Goal: Information Seeking & Learning: Compare options

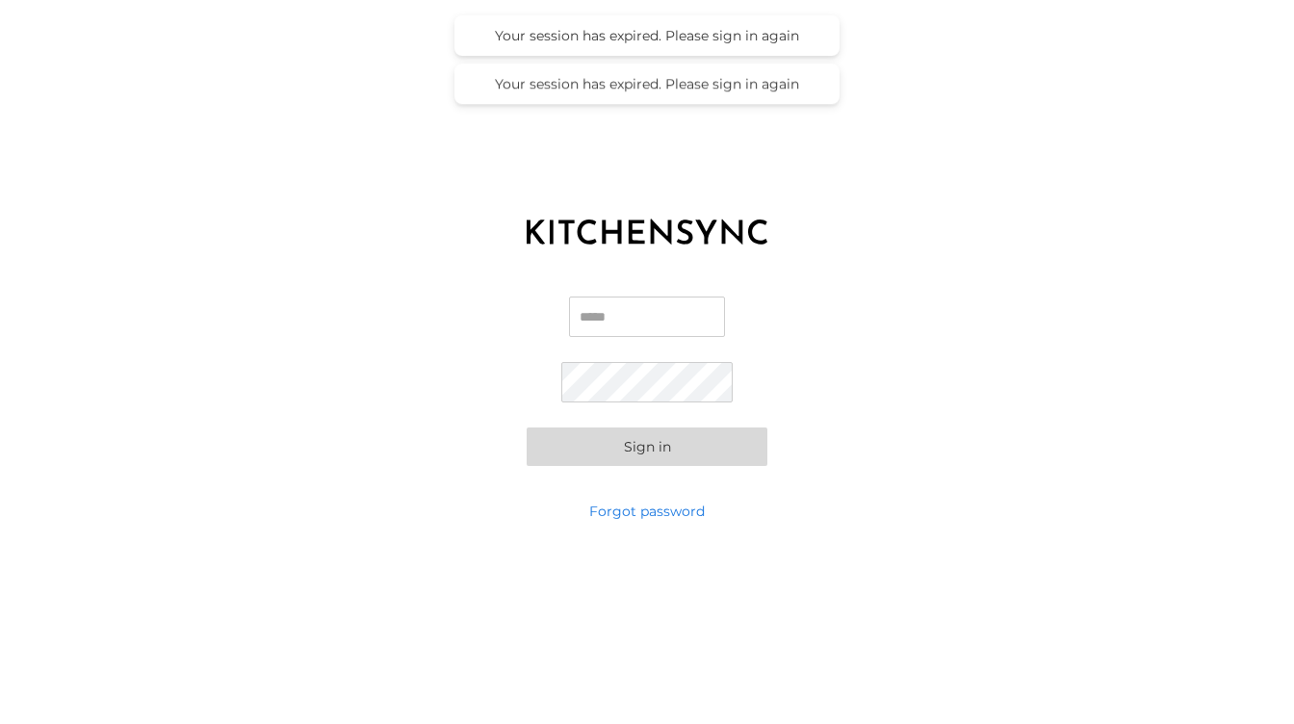
click at [676, 311] on input "Email" at bounding box center [647, 316] width 156 height 40
type input "**********"
click at [714, 455] on button "Sign in" at bounding box center [646, 446] width 241 height 38
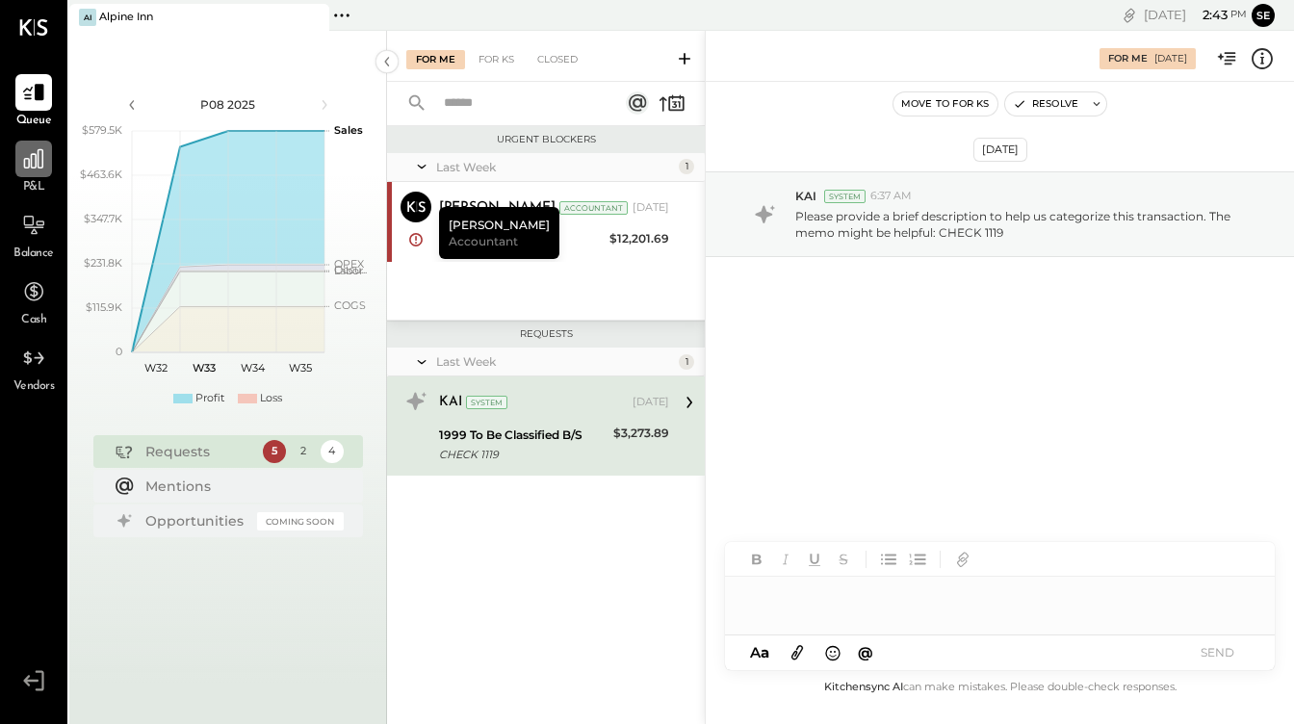
click at [24, 160] on icon at bounding box center [33, 158] width 19 height 19
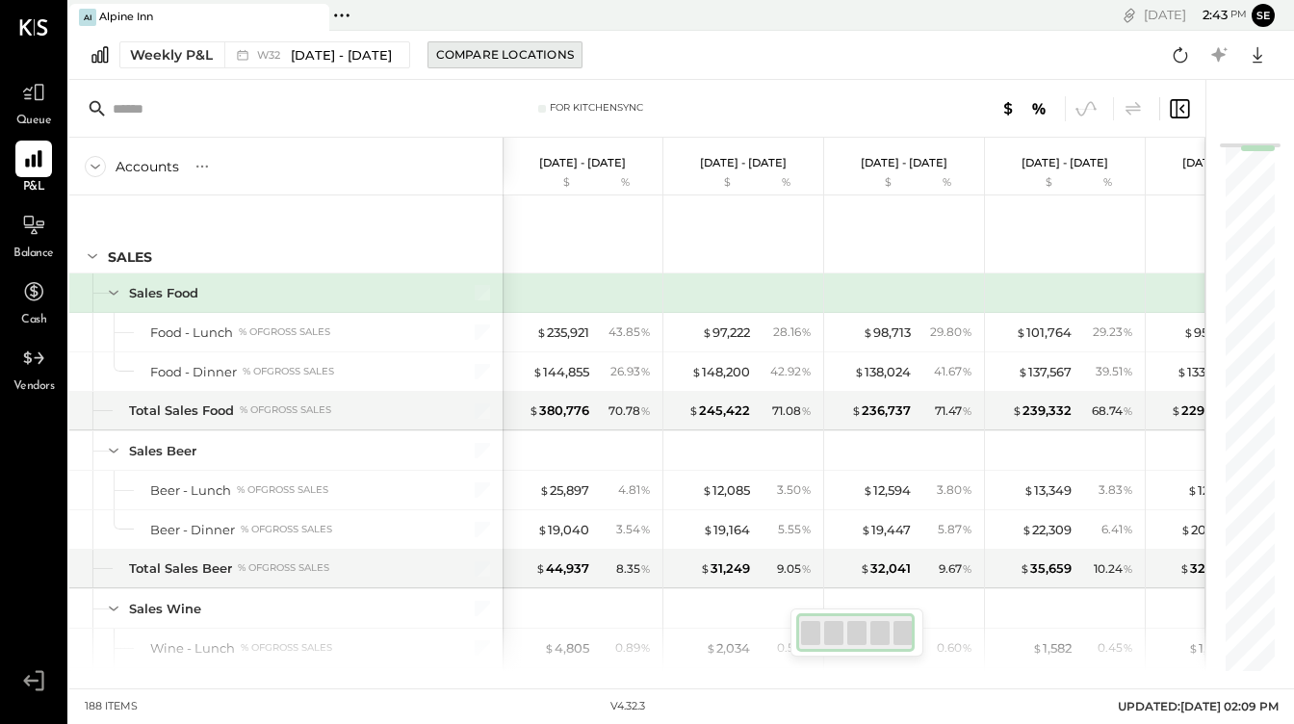
click at [465, 64] on button "Compare Locations" at bounding box center [504, 54] width 155 height 27
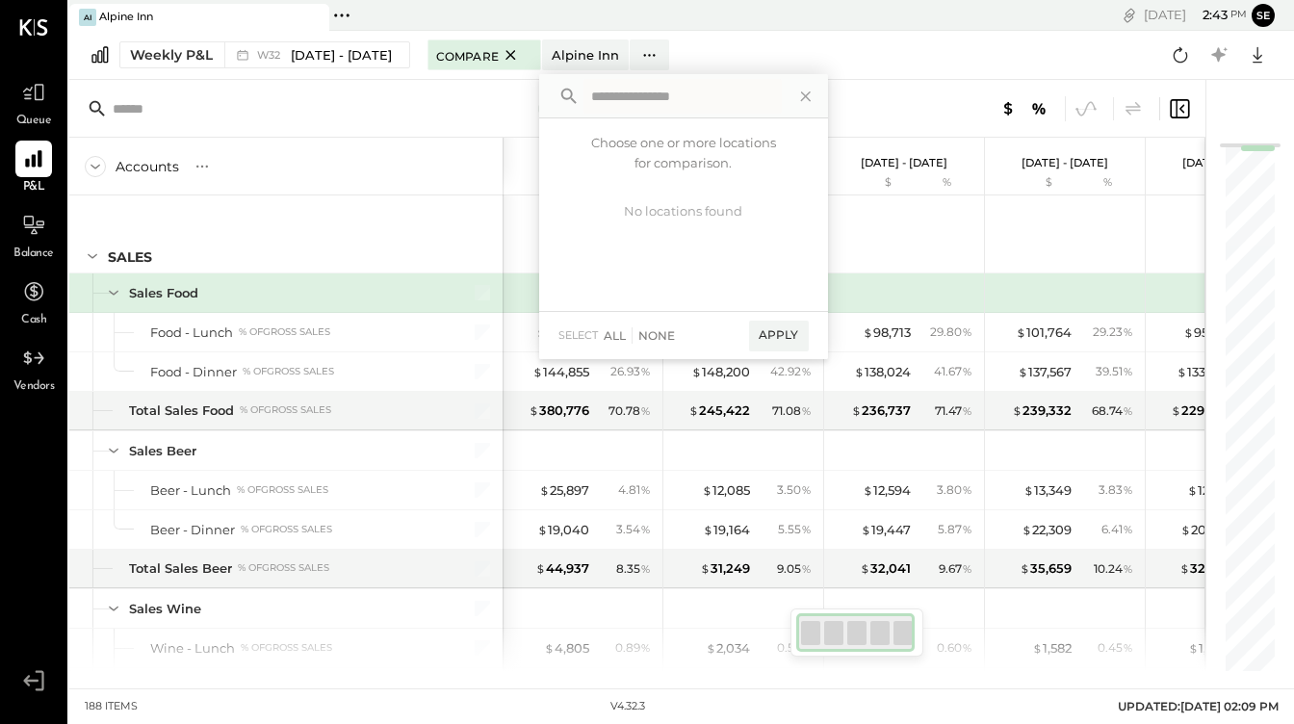
click at [465, 64] on div "Compare" at bounding box center [484, 54] width 96 height 23
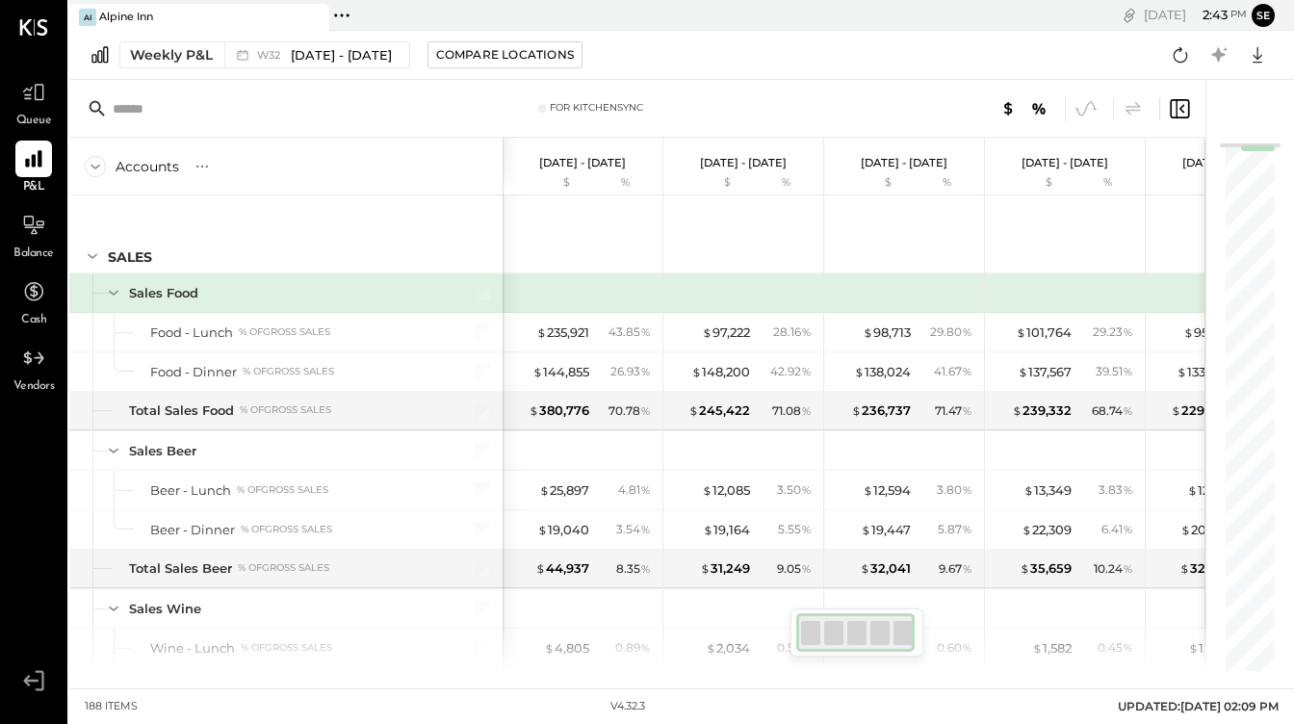
click at [1186, 104] on icon at bounding box center [1178, 108] width 23 height 23
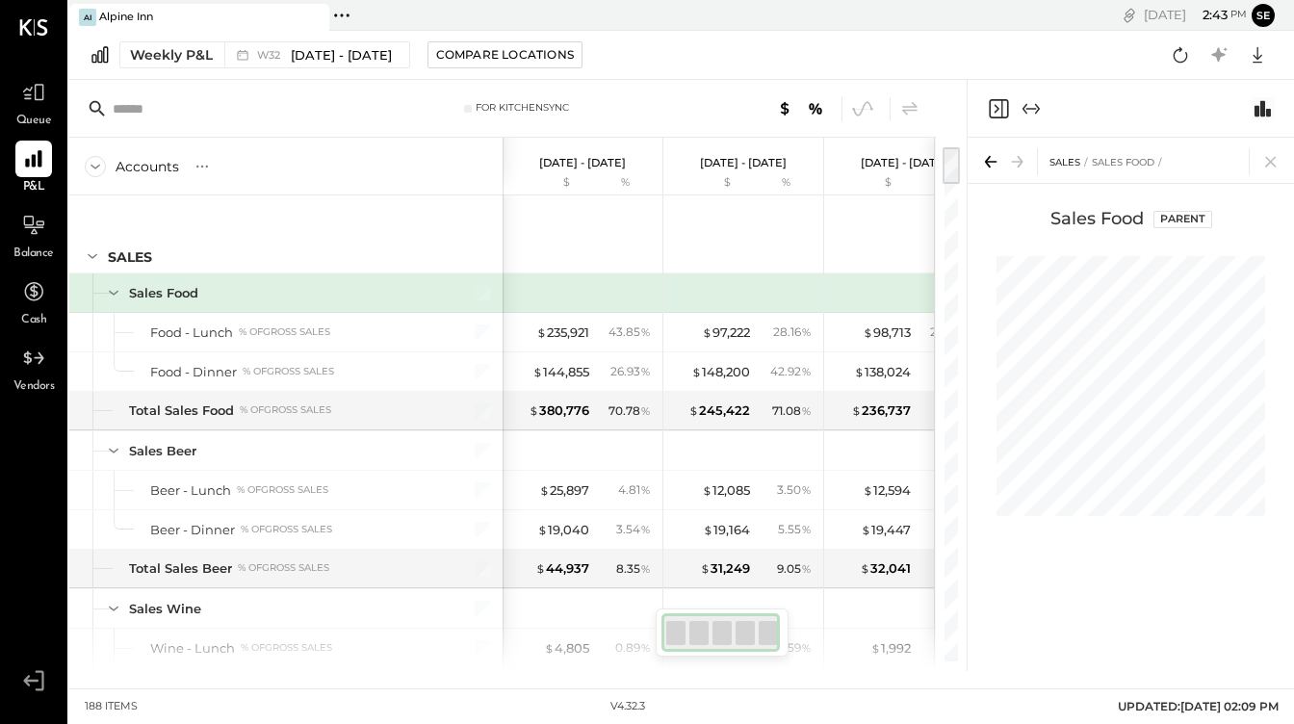
click at [1265, 109] on icon "Switch to Chart module" at bounding box center [1262, 108] width 23 height 23
click at [328, 55] on span "[DATE] - [DATE]" at bounding box center [341, 55] width 101 height 18
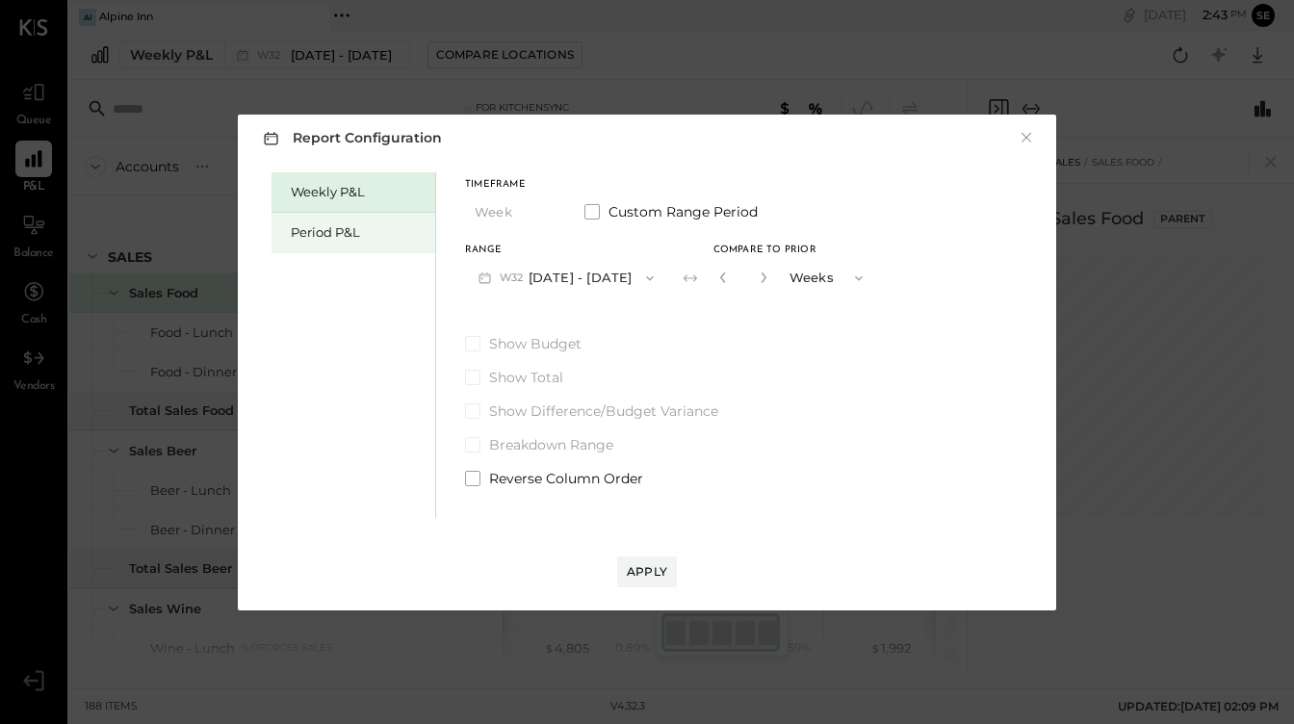
click at [380, 240] on div "Period P&L" at bounding box center [358, 232] width 135 height 18
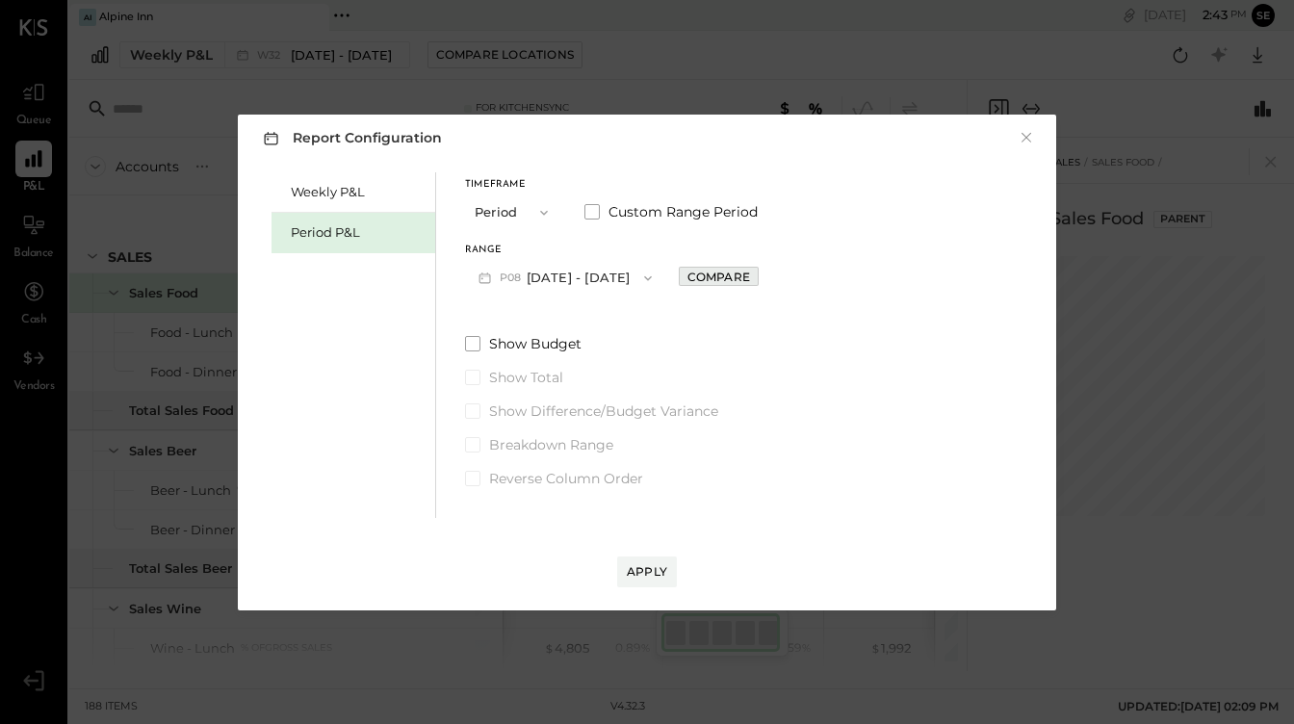
click at [722, 280] on div "Compare" at bounding box center [718, 277] width 63 height 16
click at [765, 279] on button "button" at bounding box center [761, 277] width 15 height 21
type input "*"
click at [540, 191] on div "Timeframe Period" at bounding box center [513, 205] width 96 height 50
click at [540, 203] on button "Period" at bounding box center [513, 212] width 96 height 36
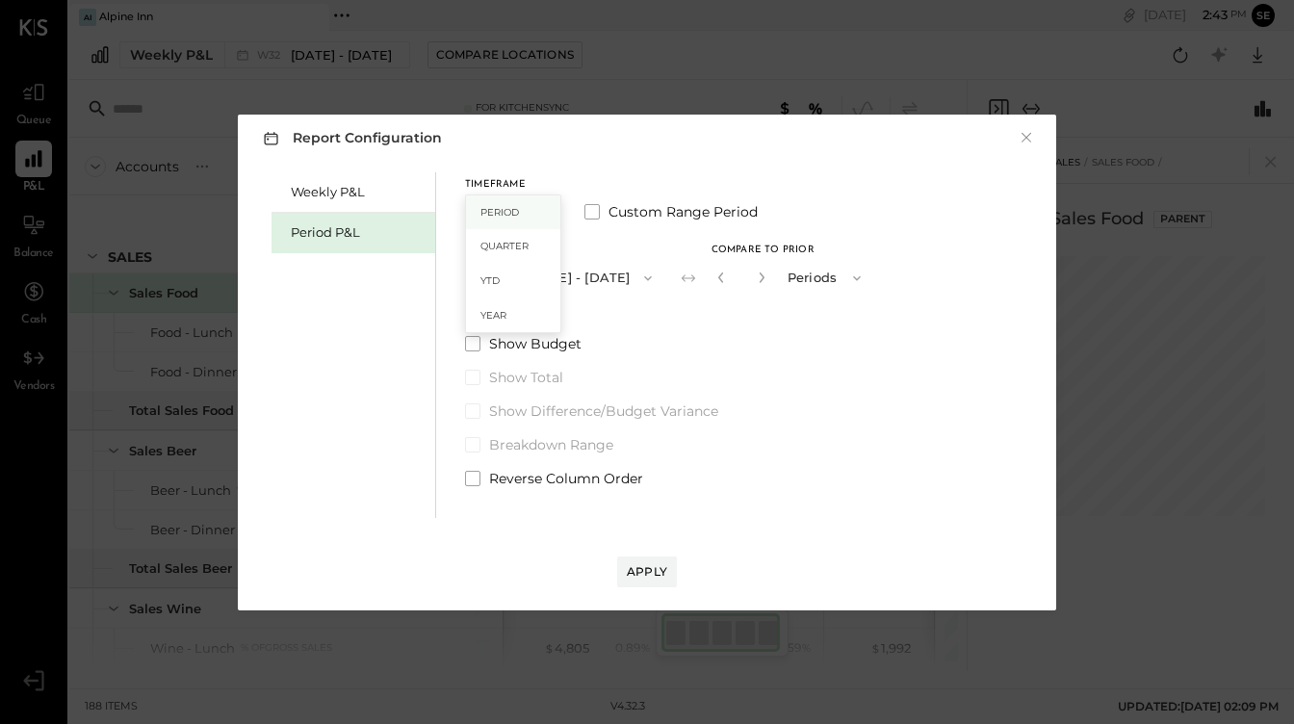
click at [529, 211] on div "Period" at bounding box center [513, 212] width 94 height 35
click at [647, 571] on div "Apply" at bounding box center [647, 571] width 40 height 16
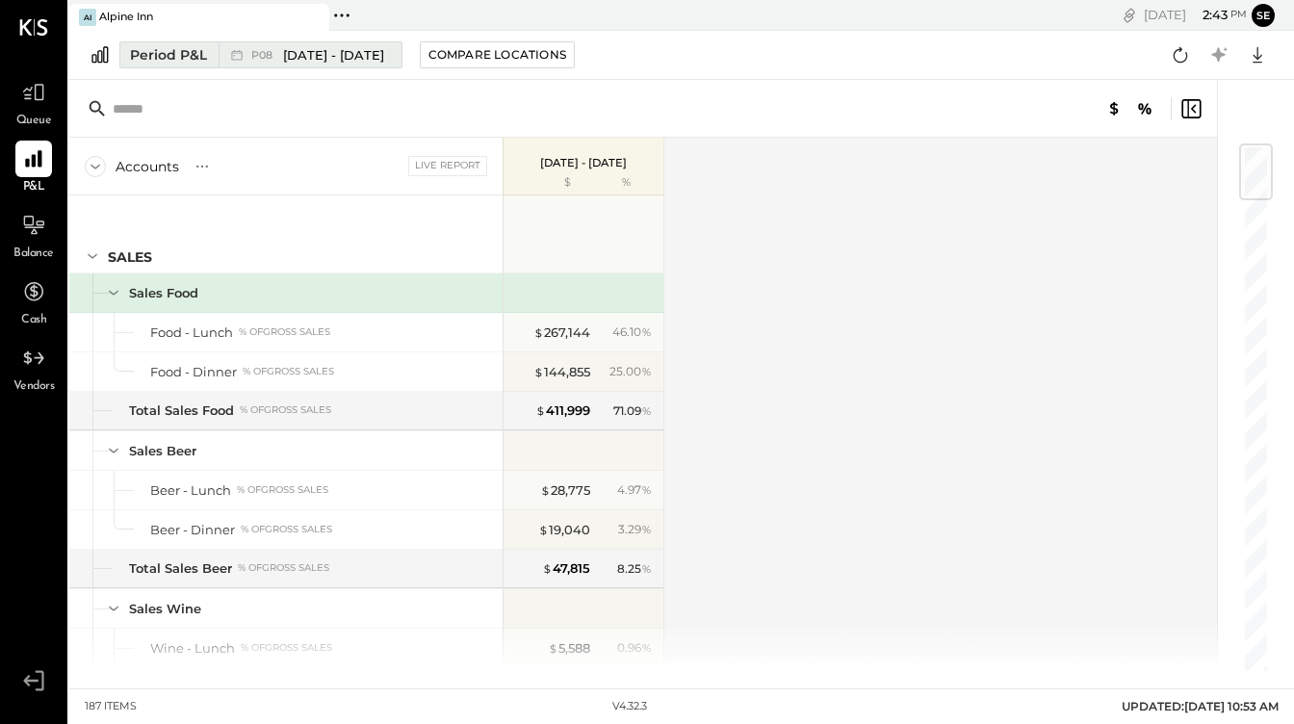
click at [249, 54] on div "P08 [DATE] - [DATE]" at bounding box center [304, 54] width 173 height 25
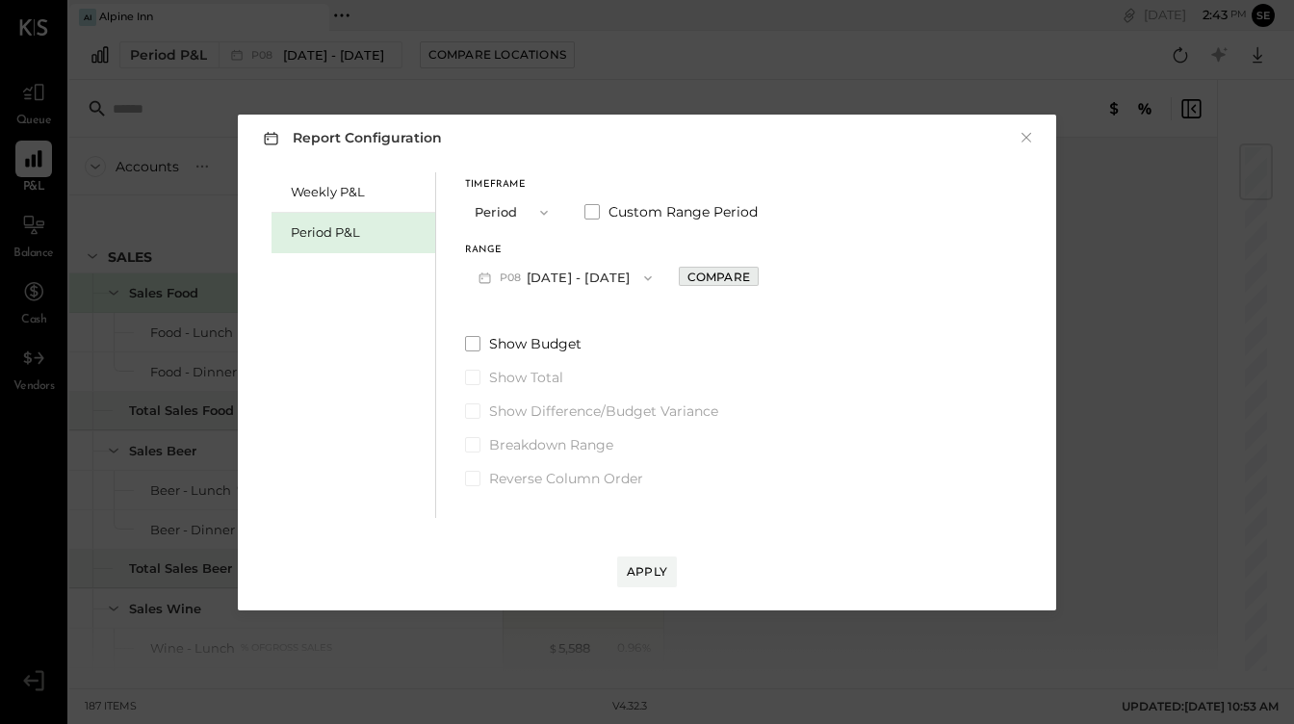
click at [705, 277] on div "Compare" at bounding box center [718, 277] width 63 height 16
click at [765, 287] on div "*" at bounding box center [741, 278] width 60 height 36
click at [756, 276] on icon "button" at bounding box center [762, 277] width 12 height 12
type input "*"
click at [798, 277] on button "Periods" at bounding box center [826, 278] width 96 height 36
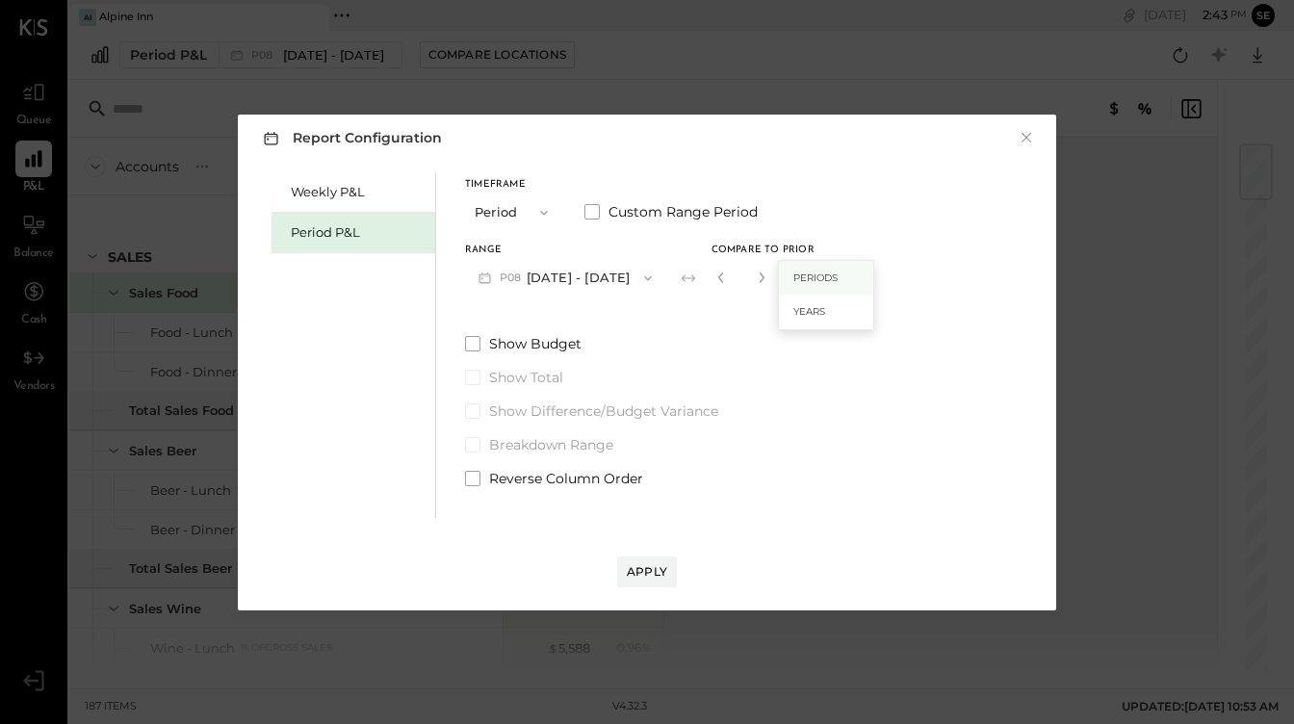
click at [798, 280] on span "Periods" at bounding box center [815, 277] width 44 height 13
click at [553, 272] on button "P08 [DATE] - [DATE]" at bounding box center [565, 278] width 200 height 36
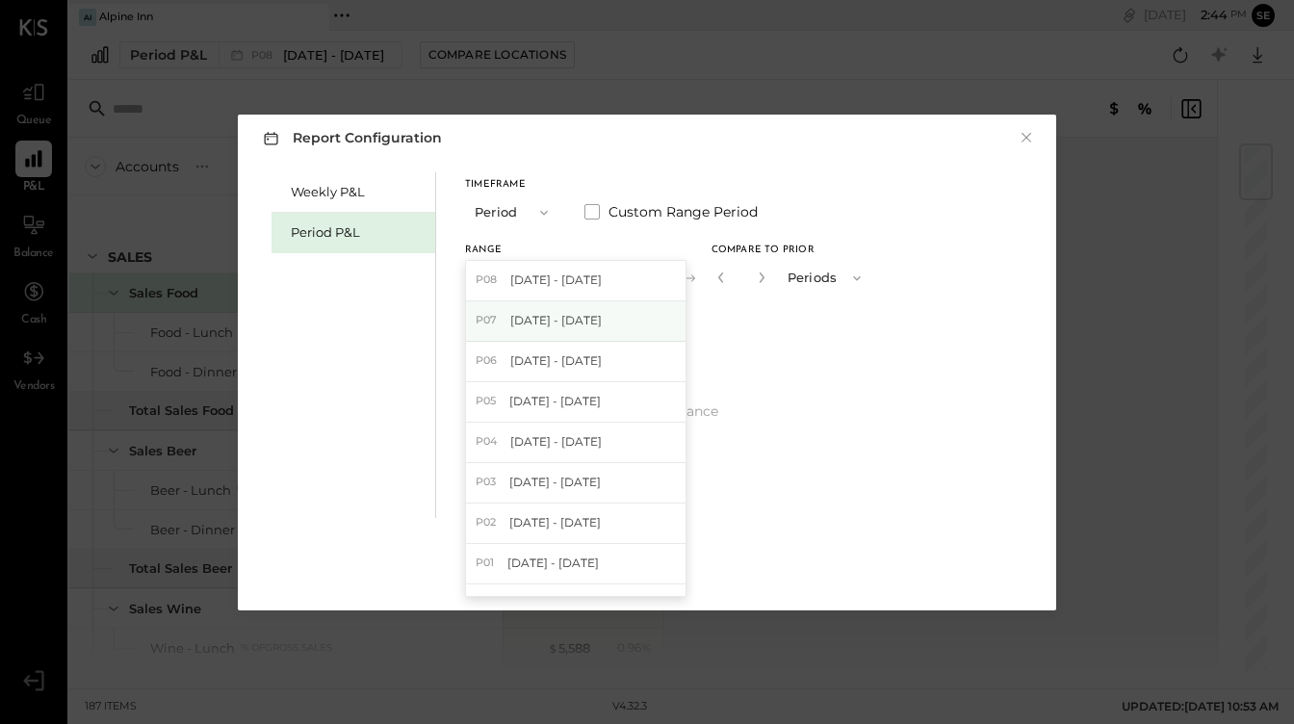
click at [556, 307] on div "P07 [DATE] - [DATE]" at bounding box center [575, 321] width 219 height 40
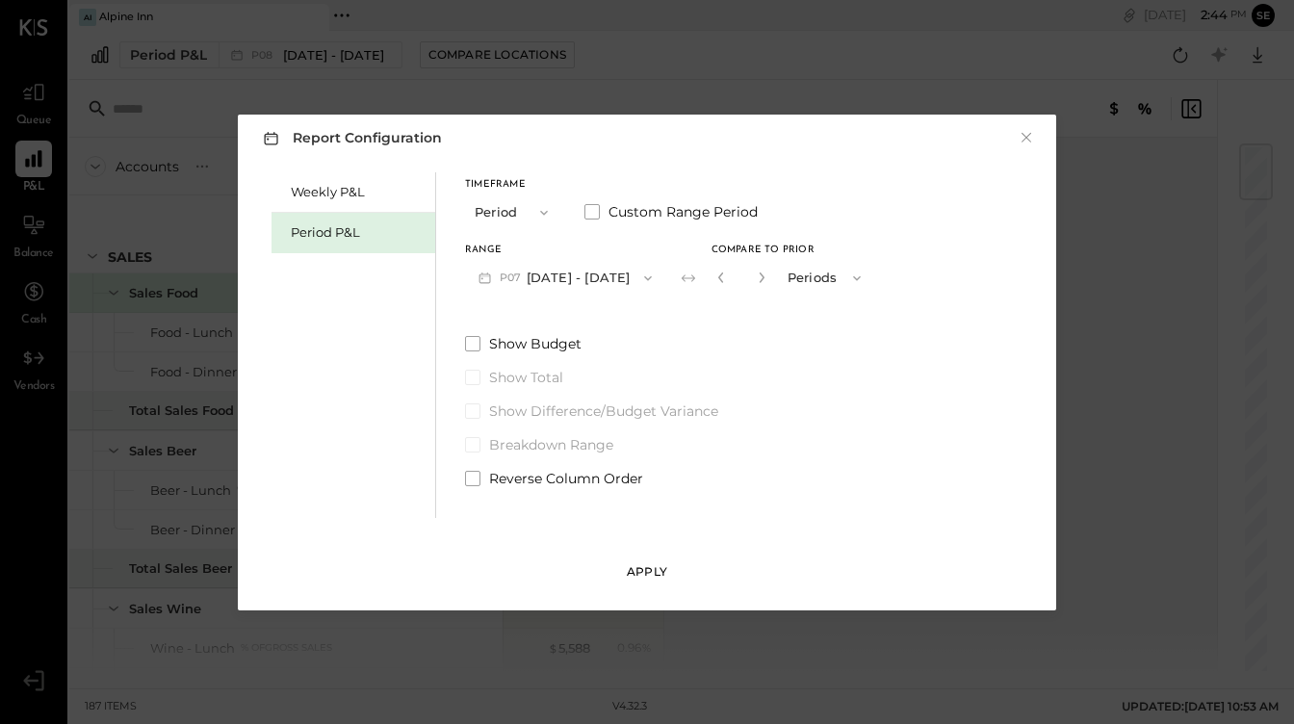
click at [648, 570] on div "Apply" at bounding box center [647, 571] width 40 height 16
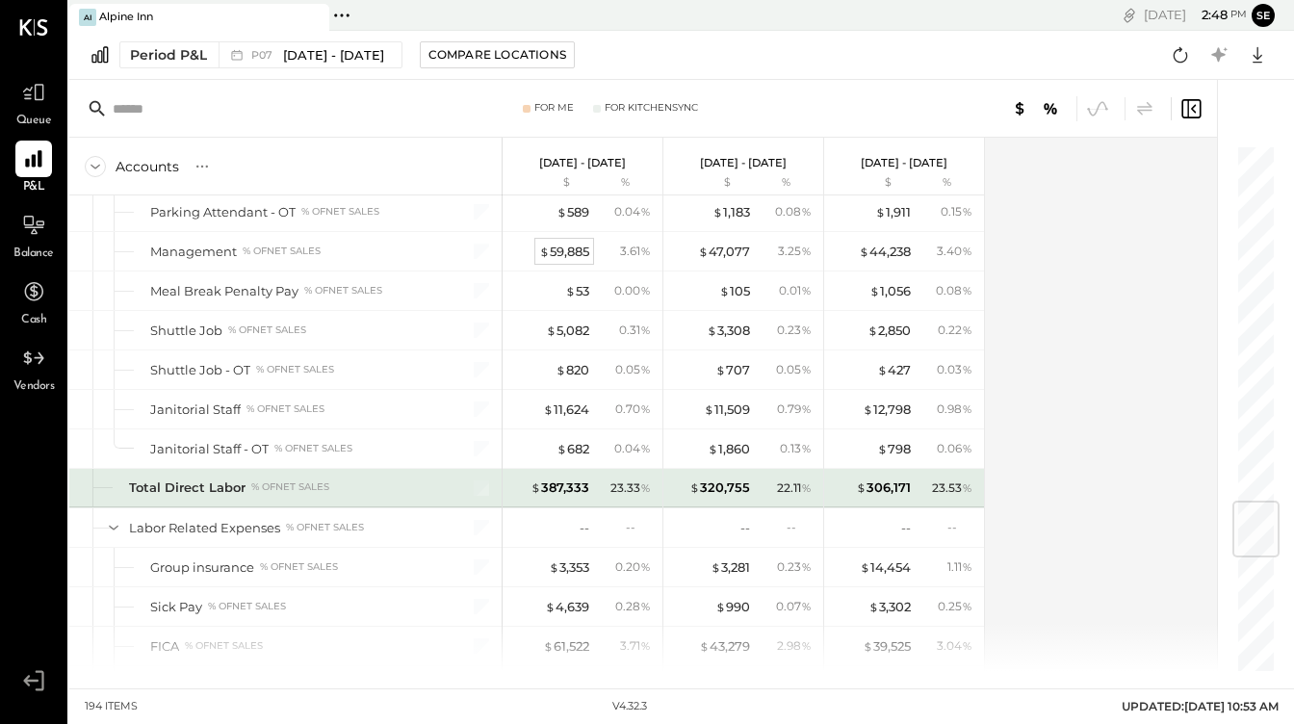
scroll to position [2992, 0]
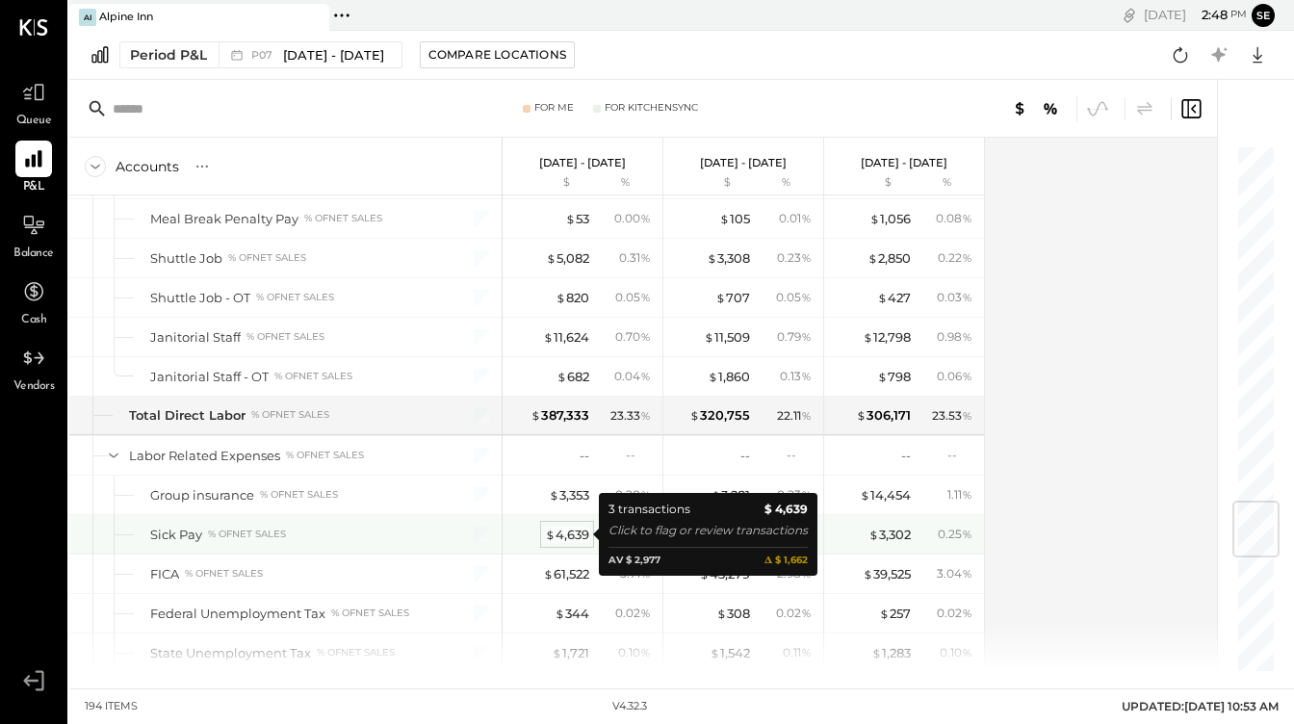
click at [577, 539] on div "$ 4,639" at bounding box center [567, 535] width 44 height 18
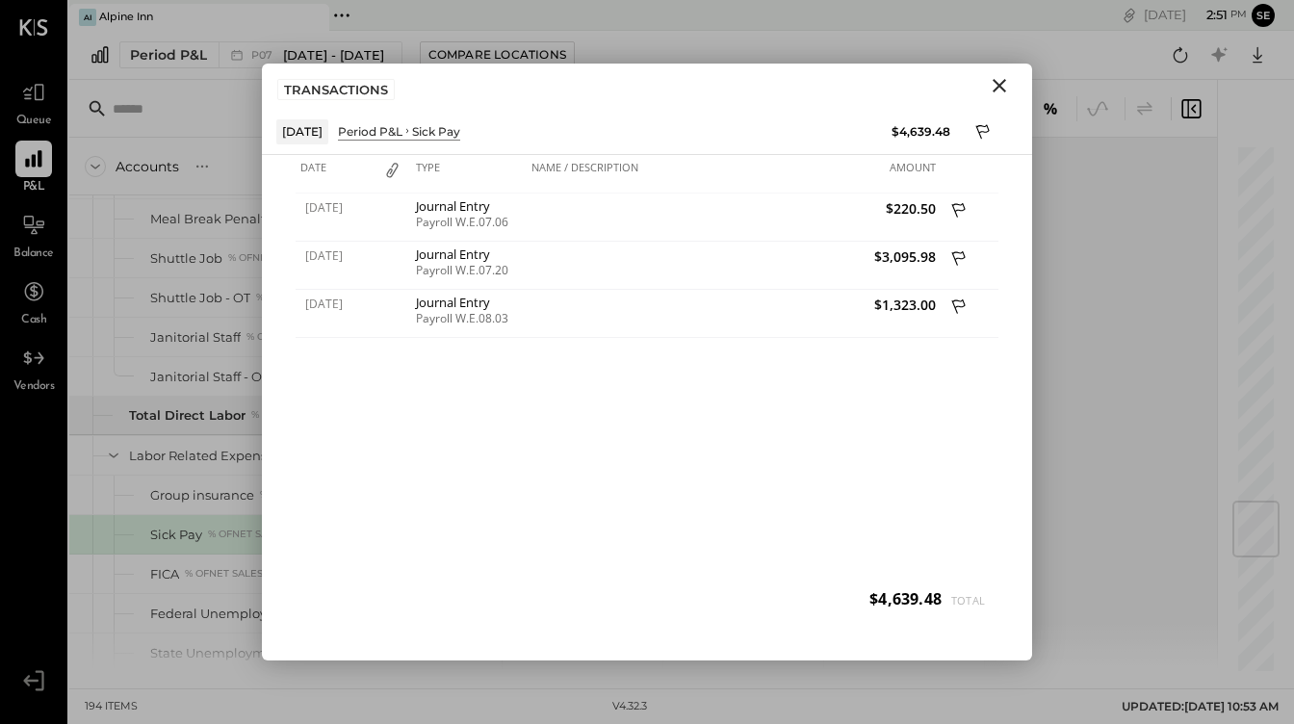
click at [995, 90] on icon "Close" at bounding box center [998, 85] width 13 height 13
